Goal: Use online tool/utility: Use online tool/utility

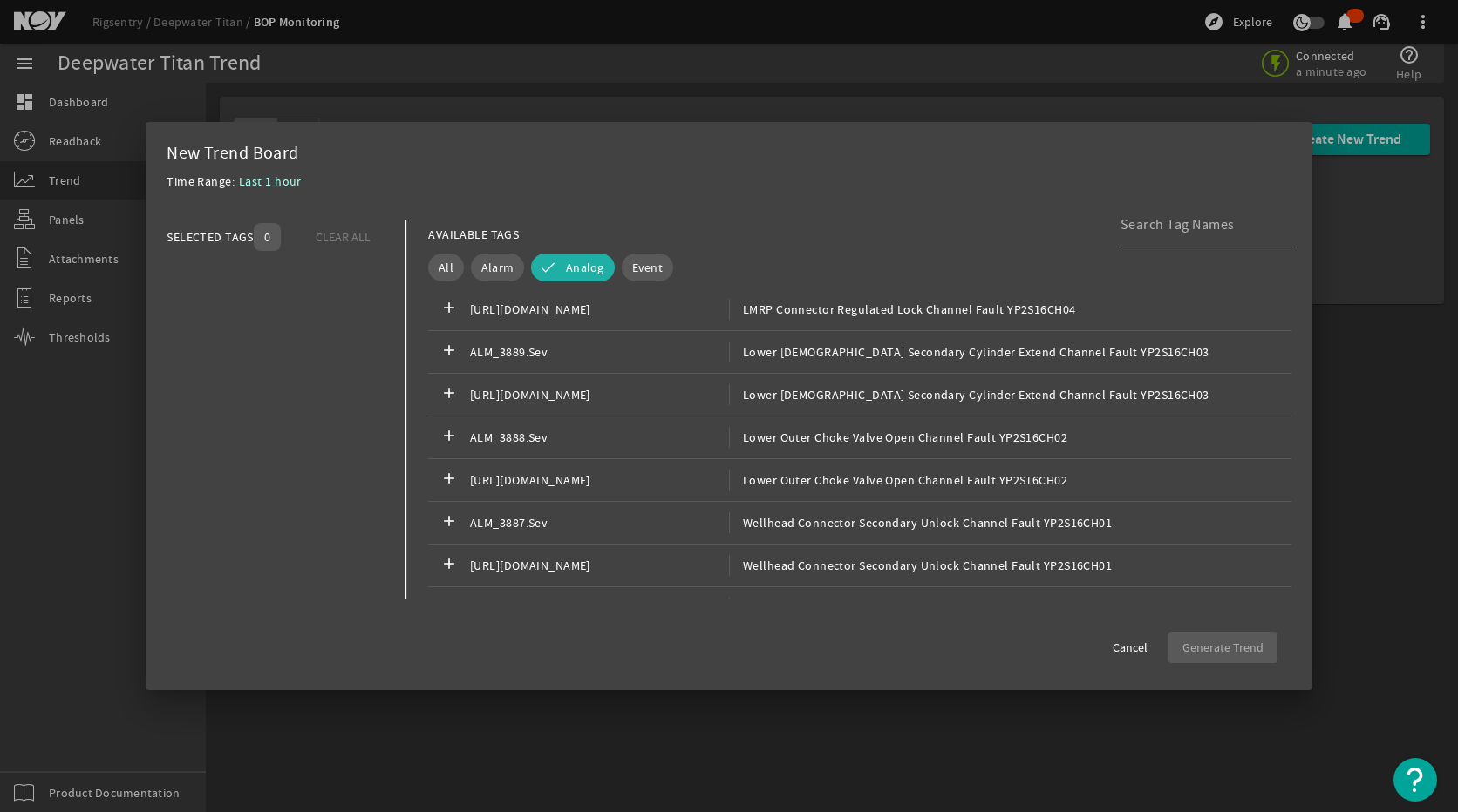
scroll to position [78422, 0]
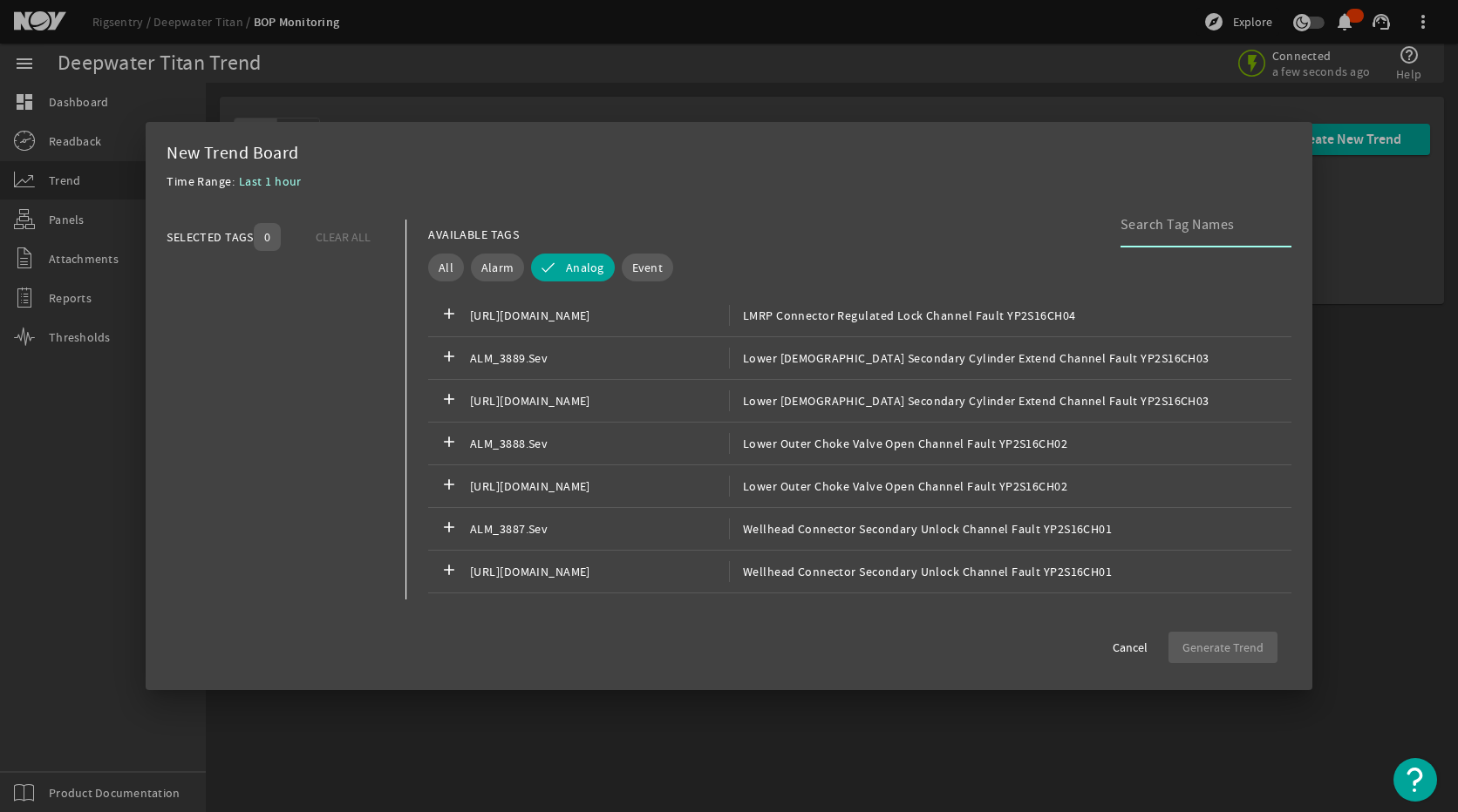
click at [1185, 226] on input at bounding box center [1199, 224] width 157 height 21
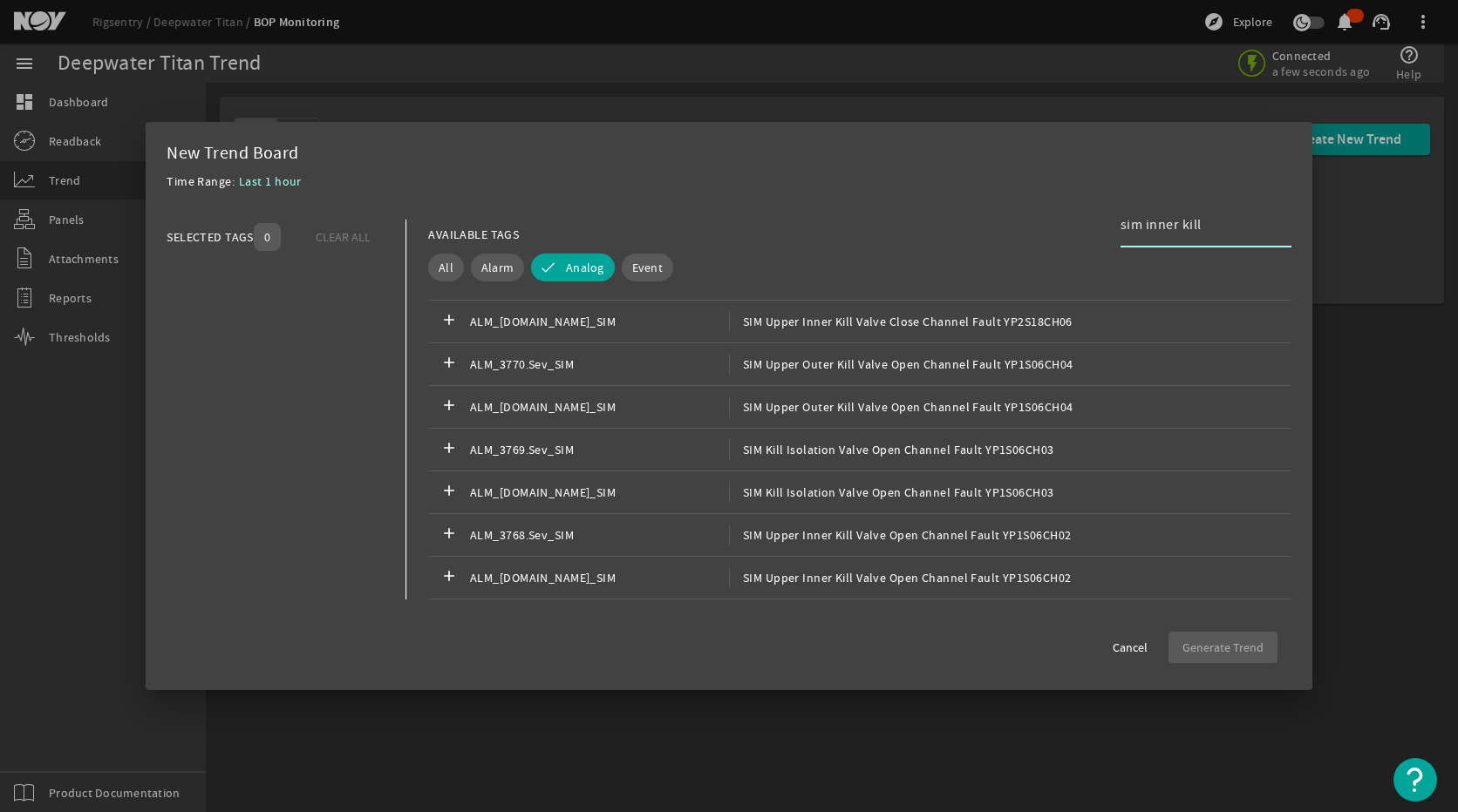
scroll to position [1769, 0]
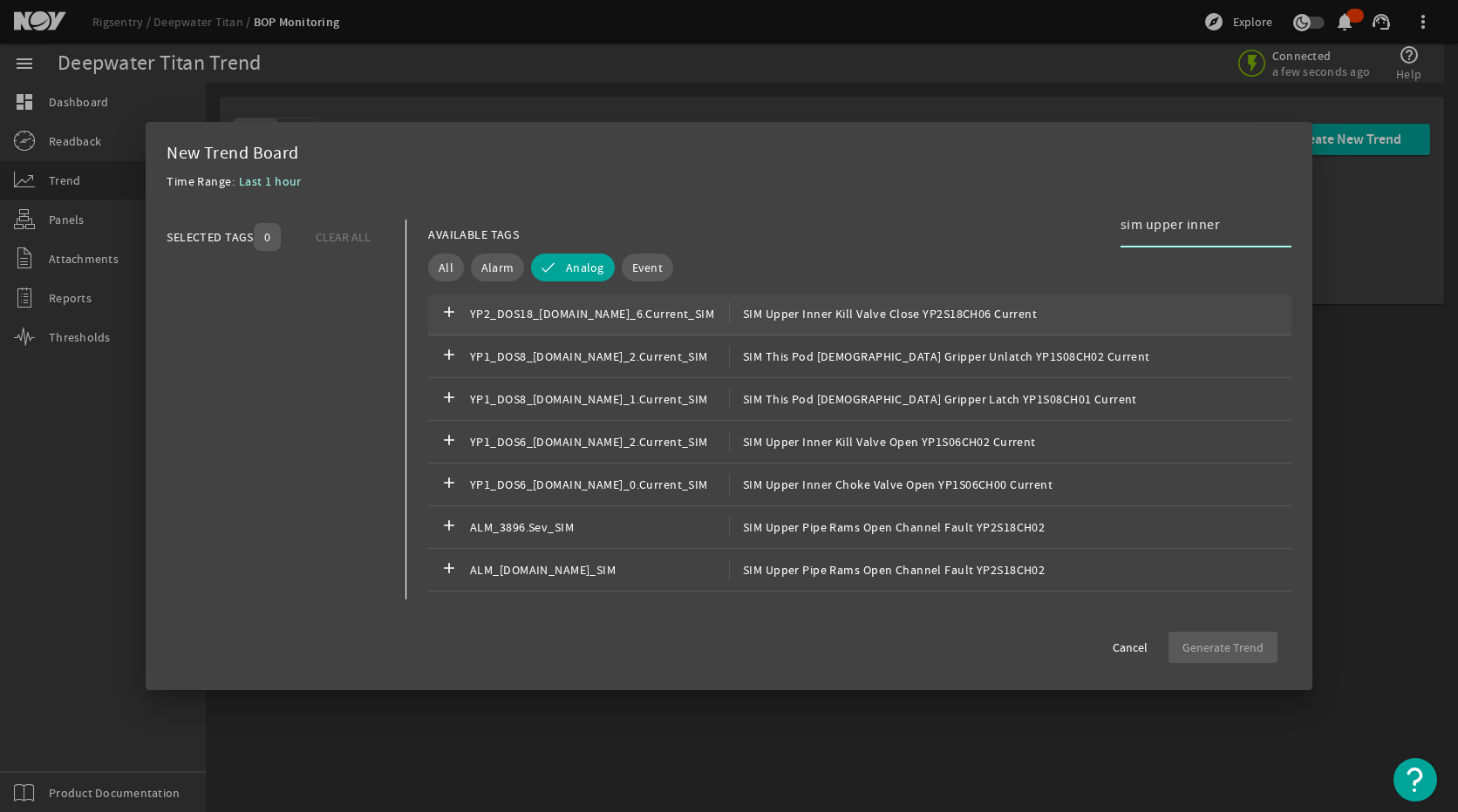
type input "sim upper inner"
click at [878, 328] on div "add YP2_DOS18_[DOMAIN_NAME]_6.Current_SIM SIM Upper Inner Kill Valve Close YP2S…" at bounding box center [859, 314] width 863 height 43
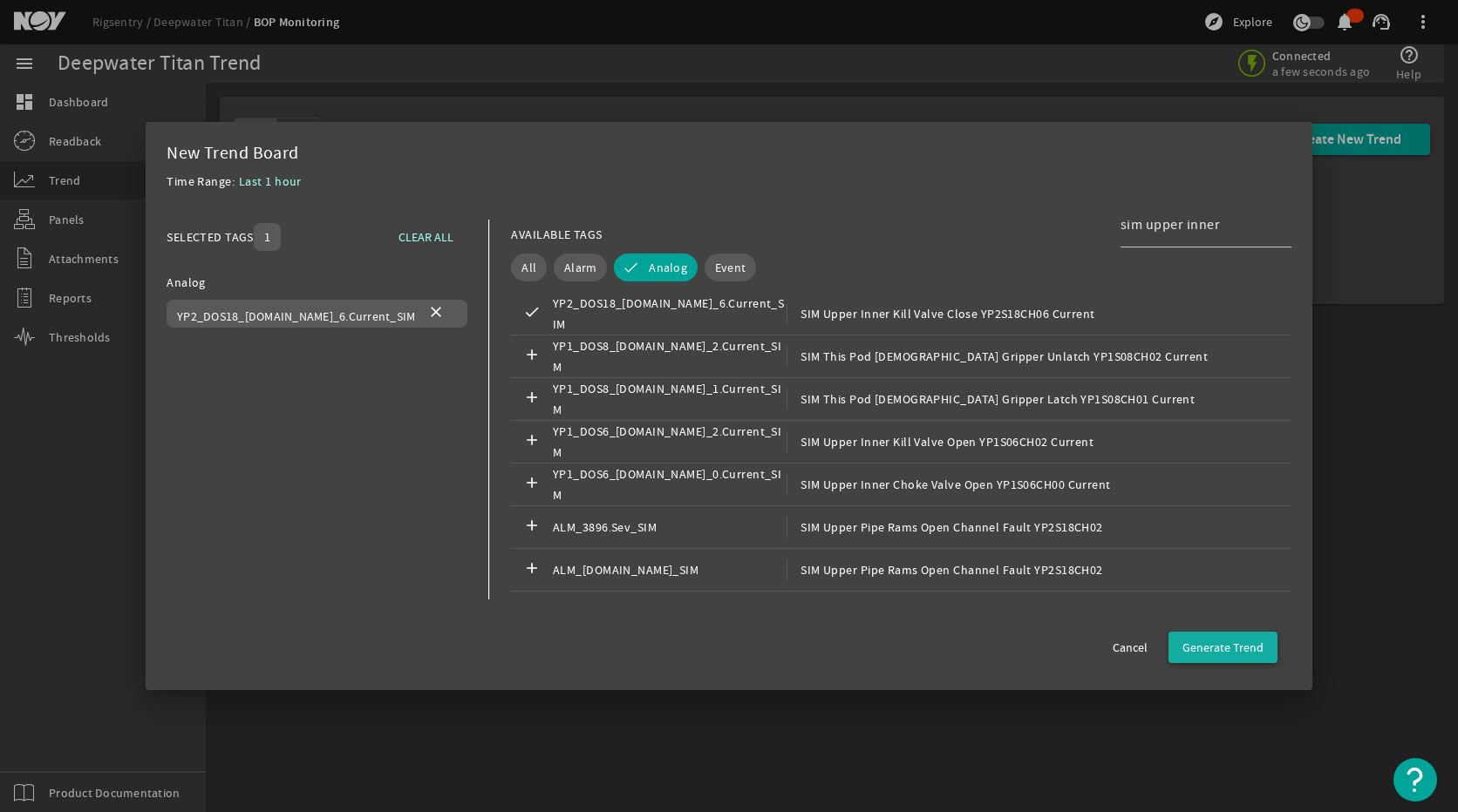
click at [1198, 649] on span "Generate Trend" at bounding box center [1222, 646] width 81 height 17
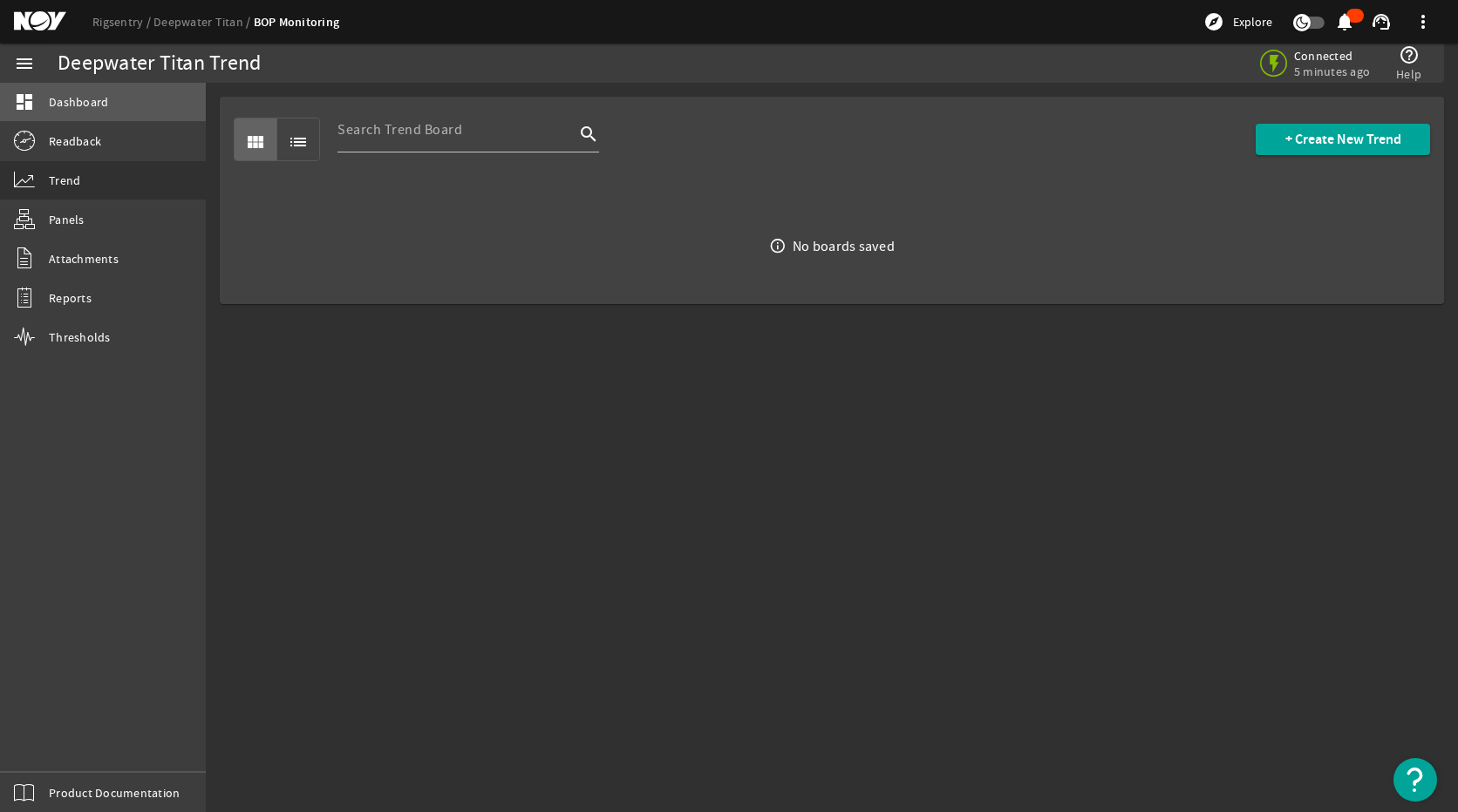
click at [108, 119] on link "dashboard Dashboard" at bounding box center [103, 102] width 206 height 38
